Goal: Task Accomplishment & Management: Use online tool/utility

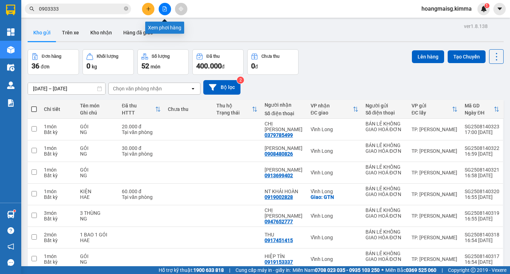
click at [162, 5] on button at bounding box center [165, 9] width 12 height 12
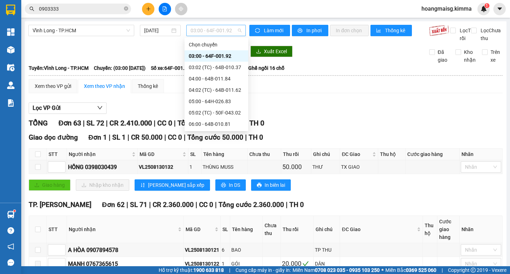
click at [212, 32] on span "03:00 - 64F-001.92" at bounding box center [216, 30] width 51 height 11
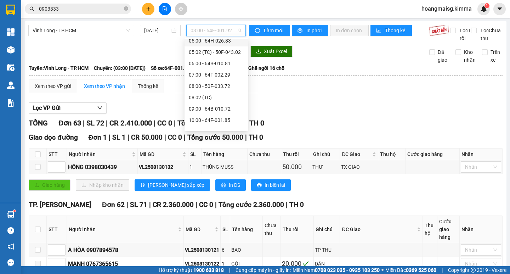
scroll to position [71, 0]
click at [215, 97] on div "09:00 - 64B-010.72" at bounding box center [216, 99] width 55 height 8
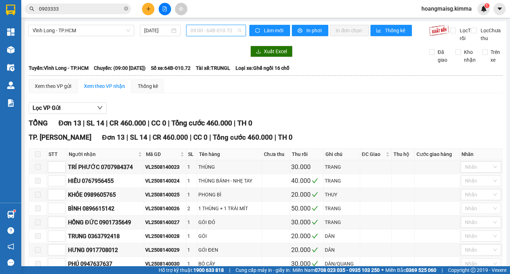
click at [207, 31] on span "09:00 - 64B-010.72" at bounding box center [216, 30] width 51 height 11
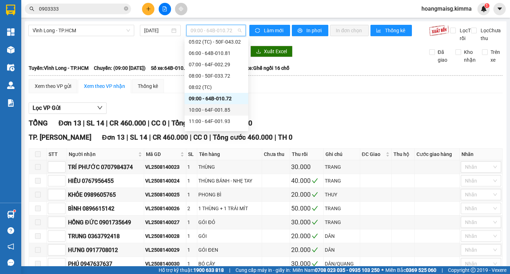
click at [202, 111] on div "10:00 - 64F-001.85" at bounding box center [216, 110] width 55 height 8
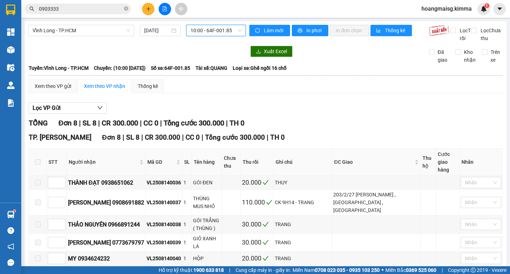
click at [210, 32] on span "10:00 - 64F-001.85" at bounding box center [216, 30] width 51 height 11
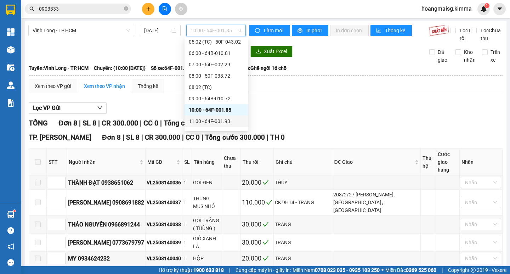
click at [218, 121] on div "11:00 - 64F-001.93" at bounding box center [216, 121] width 55 height 8
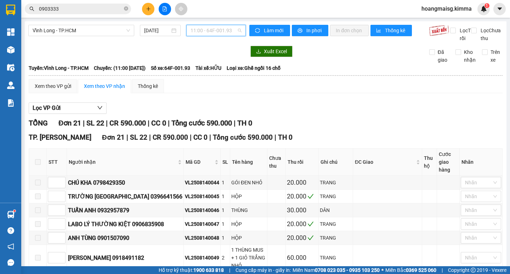
click at [205, 33] on span "11:00 - 64F-001.93" at bounding box center [216, 30] width 51 height 11
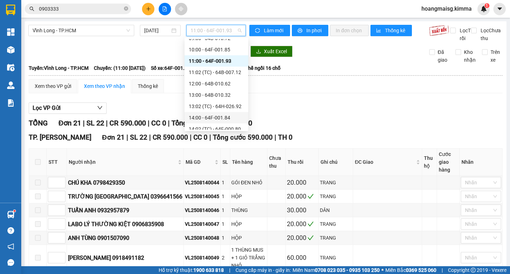
scroll to position [142, 0]
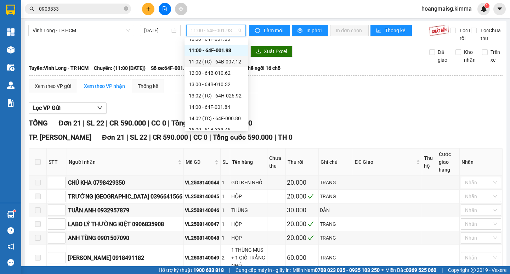
click at [210, 60] on div "11:02 (TC) - 64B-007.12" at bounding box center [216, 62] width 55 height 8
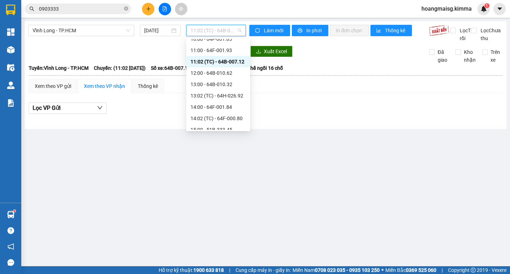
click at [214, 32] on span "11:02 (TC) - 64B-007.12" at bounding box center [216, 30] width 51 height 11
click at [211, 74] on div "12:00 - 64B-010.62" at bounding box center [218, 73] width 55 height 8
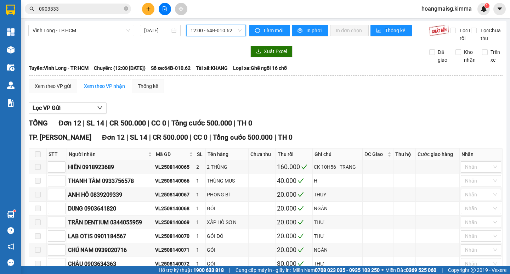
click at [215, 33] on span "12:00 - 64B-010.62" at bounding box center [216, 30] width 51 height 11
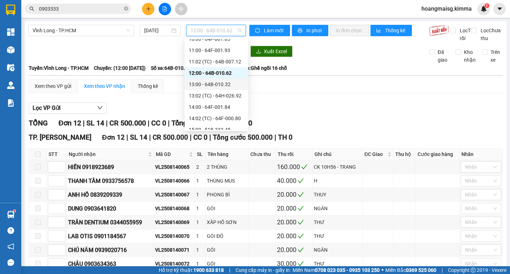
click at [205, 82] on div "13:00 - 64B-010.32" at bounding box center [216, 84] width 55 height 8
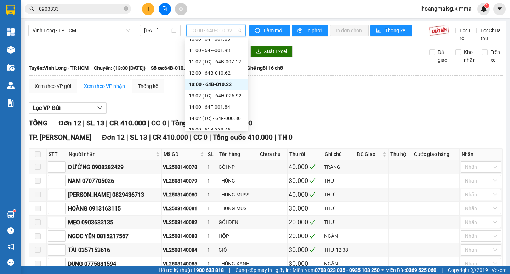
drag, startPoint x: 193, startPoint y: 29, endPoint x: 202, endPoint y: 77, distance: 48.3
click at [193, 30] on span "13:00 - 64B-010.32" at bounding box center [216, 30] width 51 height 11
click at [207, 104] on div "14:00 - 64F-001.84" at bounding box center [216, 107] width 55 height 8
